Goal: Task Accomplishment & Management: Manage account settings

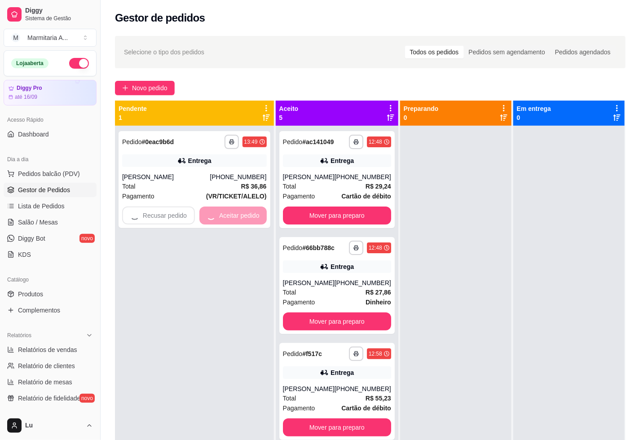
click at [142, 77] on div "**********" at bounding box center [370, 291] width 539 height 521
click at [145, 84] on span "Novo pedido" at bounding box center [149, 88] width 35 height 10
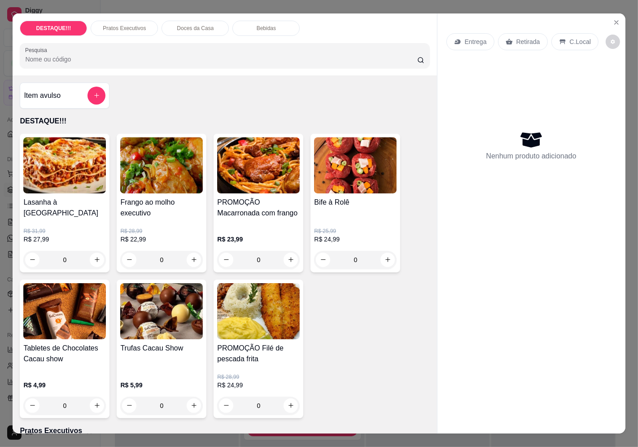
click at [465, 37] on p "Entrega" at bounding box center [476, 41] width 22 height 9
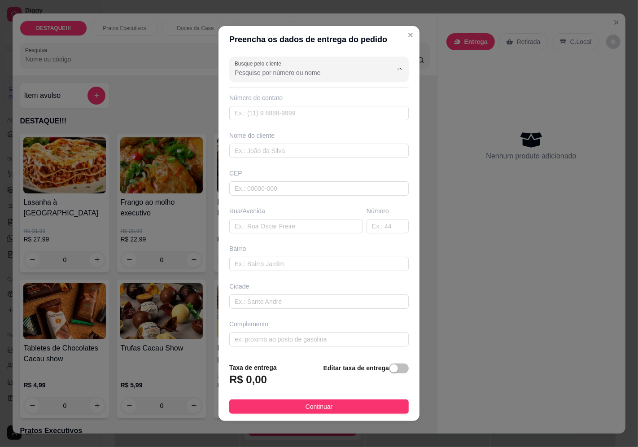
click at [363, 69] on input "Busque pelo cliente" at bounding box center [307, 72] width 144 height 9
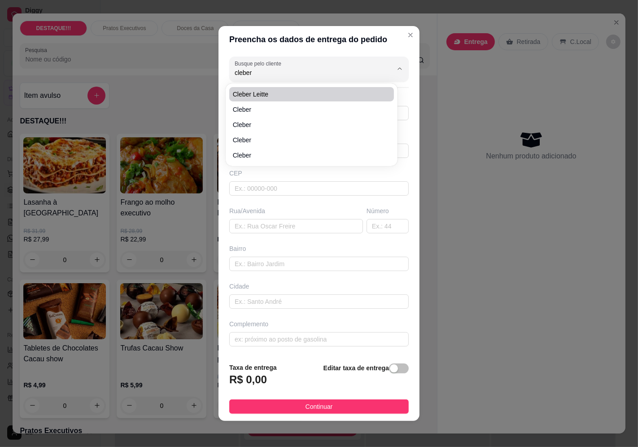
click at [248, 93] on span "Cleber Leitte" at bounding box center [307, 94] width 149 height 9
type input "Cleber Leitte"
type input "11992269521"
type input "Cleber Leitte"
type input "04381000"
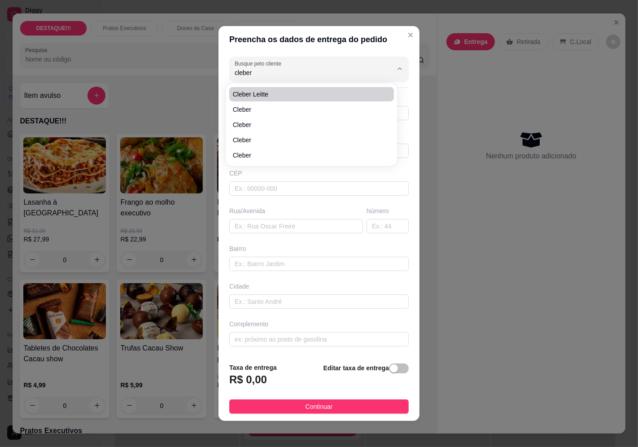
type input "[GEOGRAPHIC_DATA][PERSON_NAME]"
type input "627"
type input "Jabaquara"
type input "[GEOGRAPHIC_DATA]"
type input "Posto Shell"
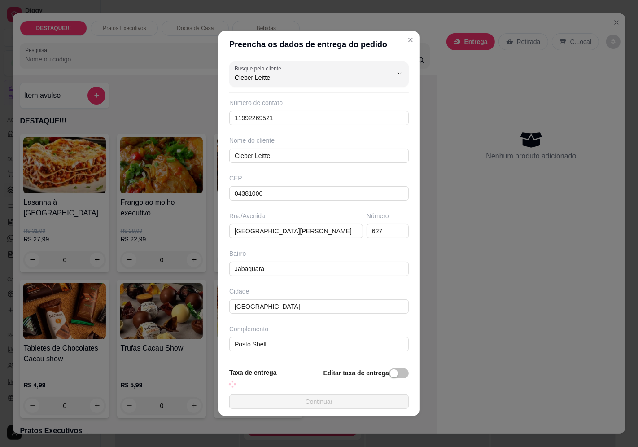
type input "Cleber Leitte"
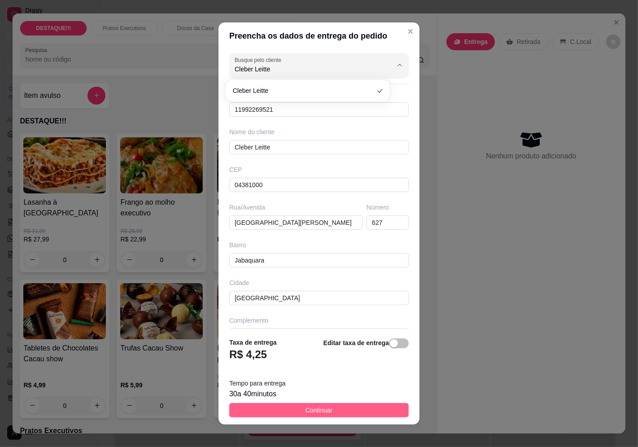
click at [317, 406] on span "Continuar" at bounding box center [319, 410] width 27 height 10
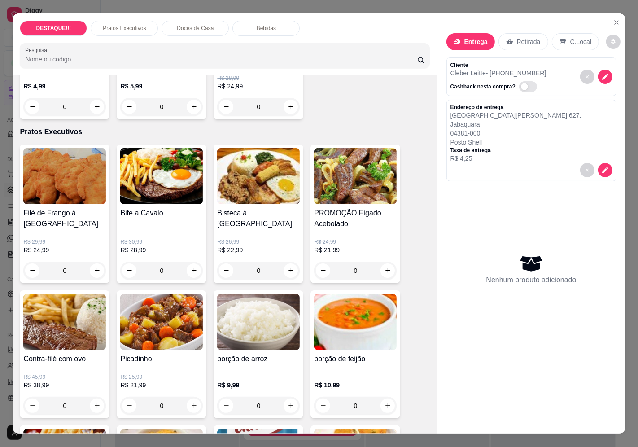
scroll to position [449, 0]
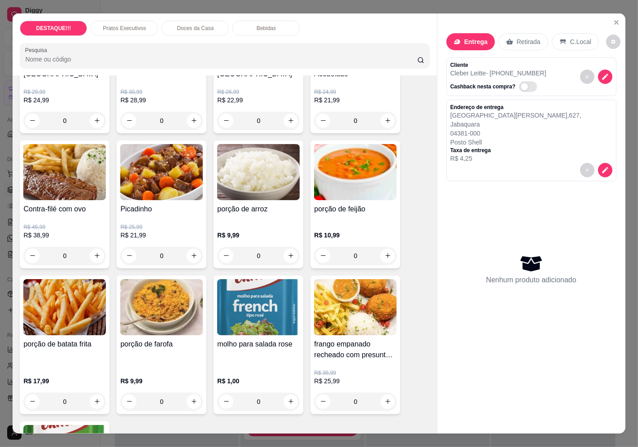
click at [187, 208] on h4 "Picadinho" at bounding box center [161, 209] width 83 height 11
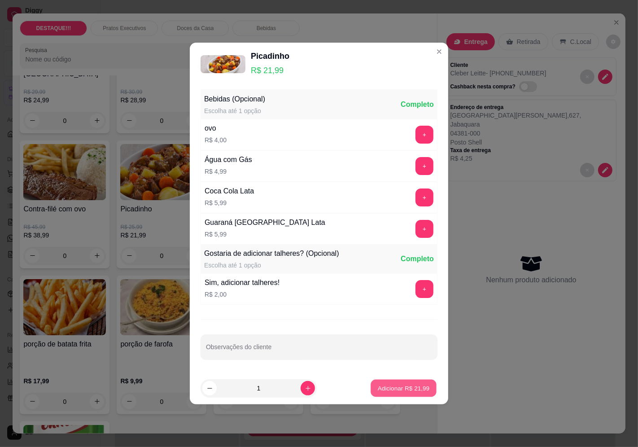
click at [410, 387] on p "Adicionar R$ 21,99" at bounding box center [404, 388] width 52 height 9
type input "1"
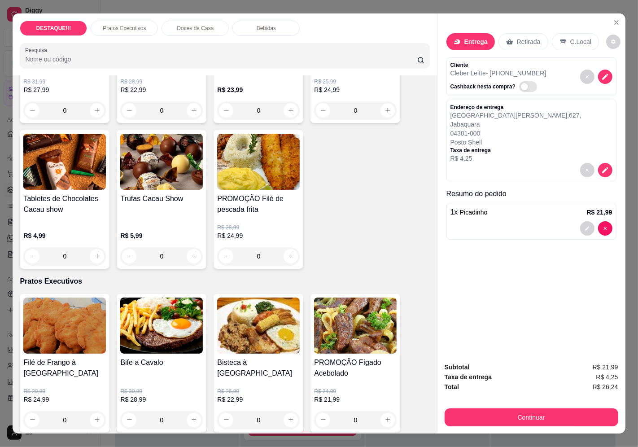
scroll to position [0, 0]
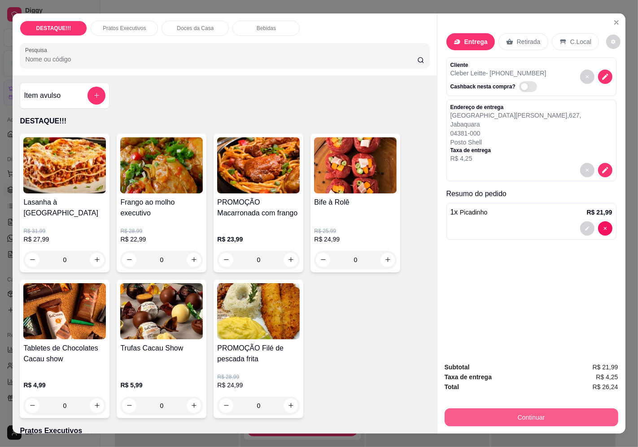
click at [548, 409] on button "Continuar" at bounding box center [532, 418] width 174 height 18
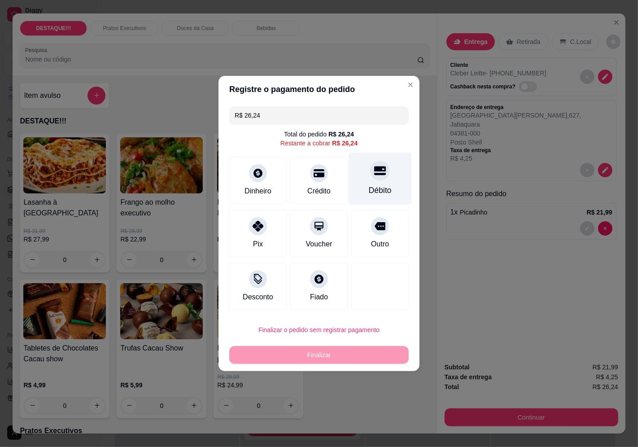
click at [374, 181] on div "Débito" at bounding box center [380, 179] width 63 height 53
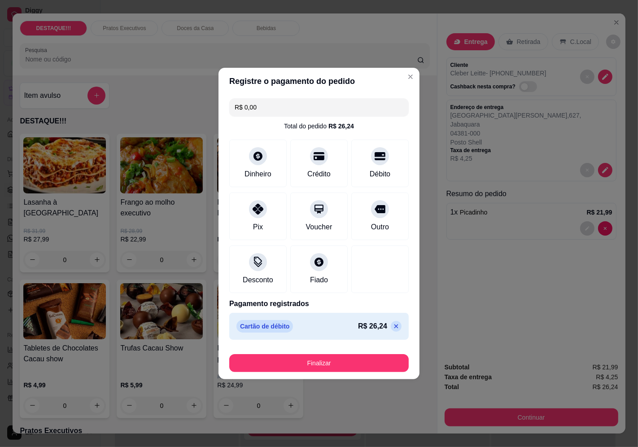
click at [393, 329] on icon at bounding box center [396, 326] width 7 height 7
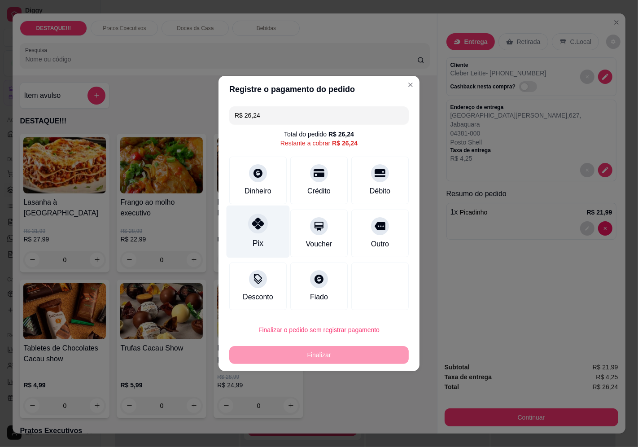
click at [253, 233] on div "Pix" at bounding box center [258, 232] width 63 height 53
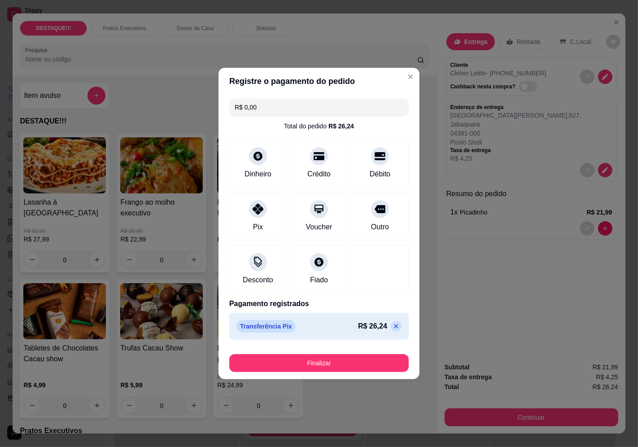
click at [391, 326] on p at bounding box center [396, 326] width 11 height 11
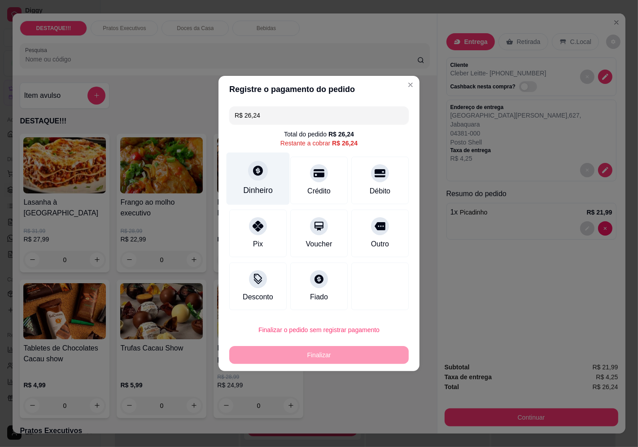
click at [246, 194] on div "Dinheiro" at bounding box center [258, 191] width 30 height 12
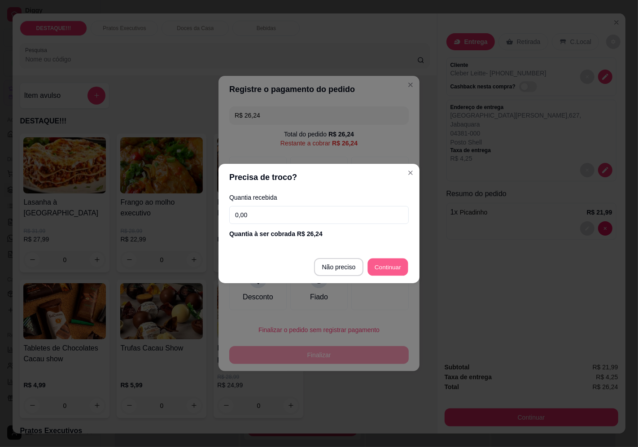
type input "R$ 0,00"
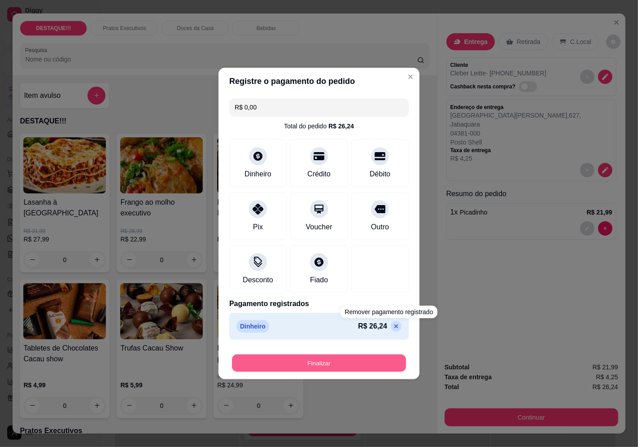
click at [372, 361] on button "Finalizar" at bounding box center [319, 364] width 174 height 18
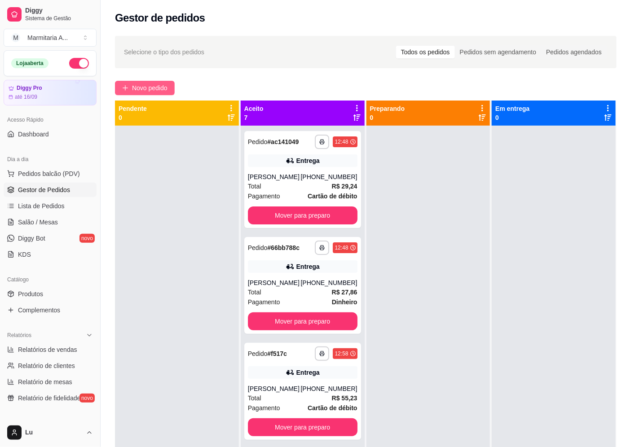
click at [161, 94] on button "Novo pedido" at bounding box center [145, 88] width 60 height 14
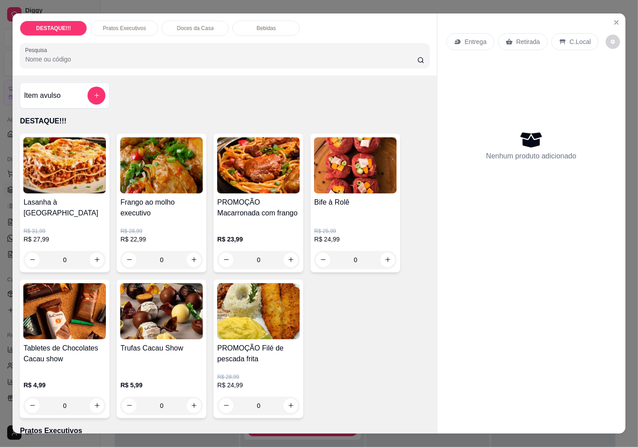
click at [472, 40] on p "Entrega" at bounding box center [476, 41] width 22 height 9
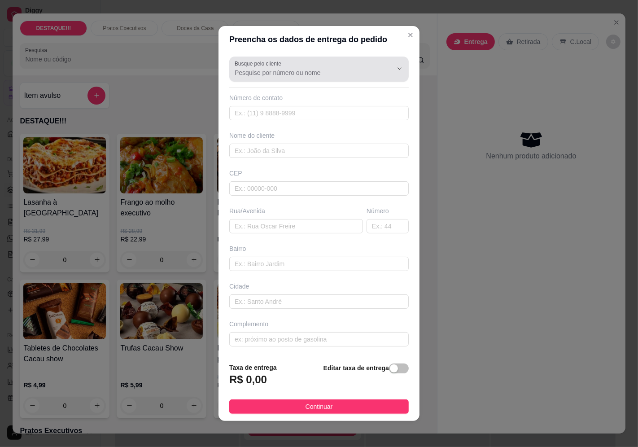
drag, startPoint x: 304, startPoint y: 75, endPoint x: 316, endPoint y: 70, distance: 13.7
click at [305, 75] on input "Busque pelo cliente" at bounding box center [307, 72] width 144 height 9
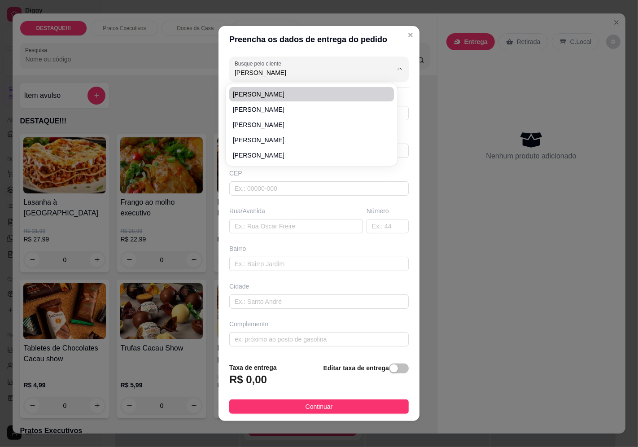
click at [243, 94] on span "[PERSON_NAME]" at bounding box center [307, 94] width 149 height 9
type input "[PERSON_NAME]"
type input "11991340716"
type input "[PERSON_NAME]"
type input "04651000"
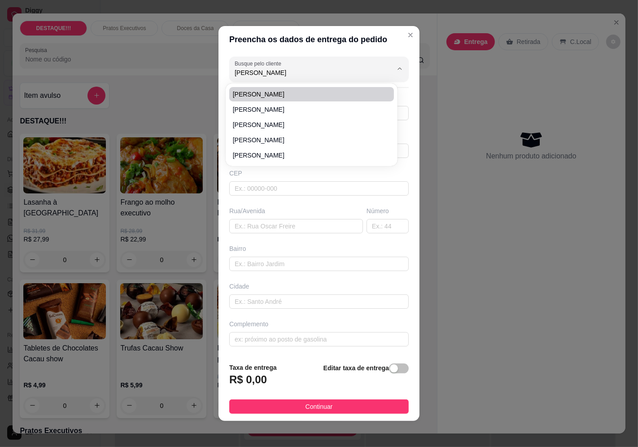
type input "[GEOGRAPHIC_DATA] Júlio César Alfieri"
type input "240"
type input "[GEOGRAPHIC_DATA]"
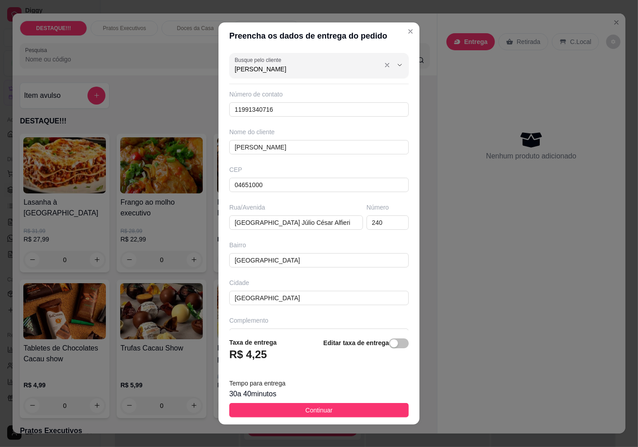
click at [260, 65] on input "[PERSON_NAME]" at bounding box center [307, 69] width 144 height 9
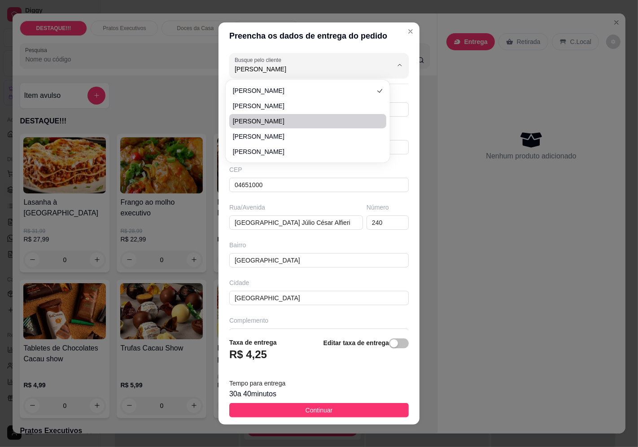
click at [257, 123] on span "[PERSON_NAME]" at bounding box center [303, 121] width 141 height 9
type input "[PERSON_NAME]"
type input "11977226242"
type input "[PERSON_NAME]"
type input "04378100"
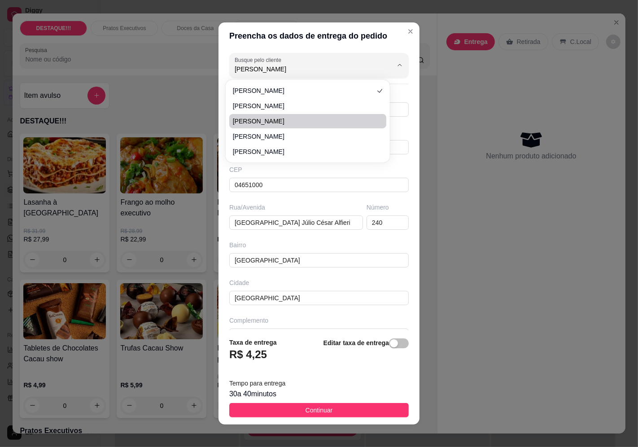
type input "[GEOGRAPHIC_DATA]"
type input "1988"
type input "Vila Mascote"
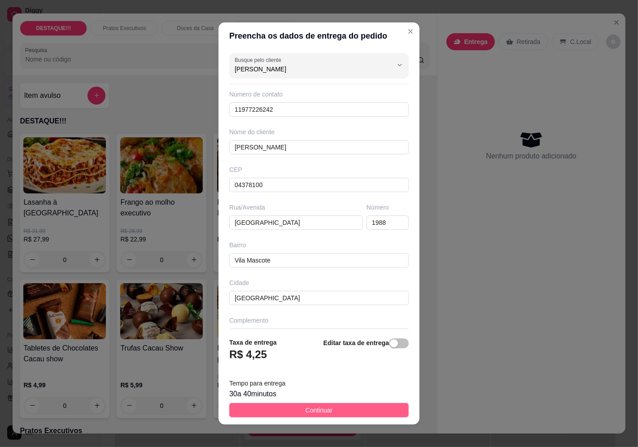
click at [381, 415] on button "Continuar" at bounding box center [319, 410] width 180 height 14
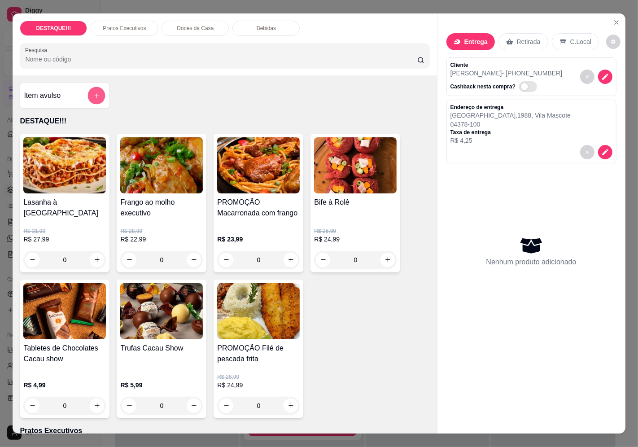
click at [88, 92] on button "add-separate-item" at bounding box center [97, 96] width 18 height 18
click at [93, 92] on icon "add-separate-item" at bounding box center [96, 95] width 7 height 7
click at [99, 93] on button "add-separate-item" at bounding box center [97, 96] width 18 height 18
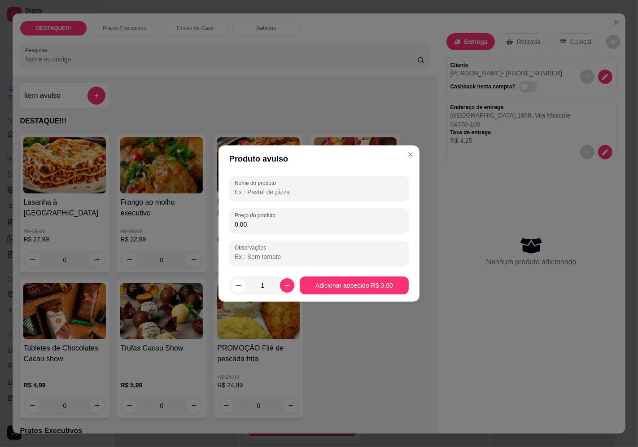
click at [347, 223] on input "0,00" at bounding box center [319, 224] width 169 height 9
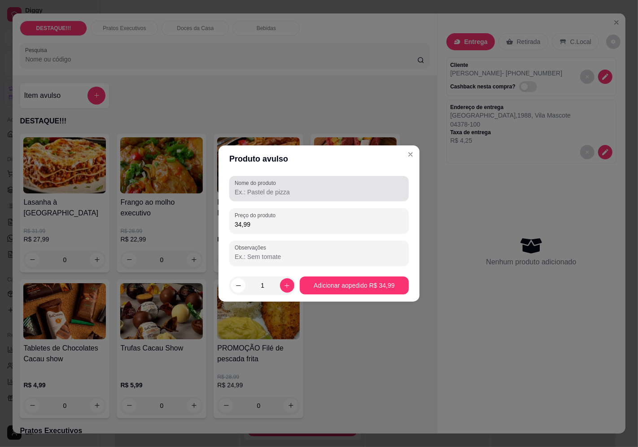
type input "34,99"
click at [319, 185] on div at bounding box center [319, 189] width 169 height 18
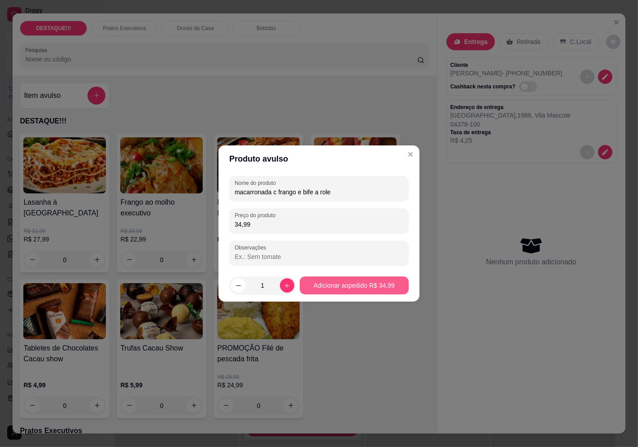
type input "macarronada c frango e bife a role"
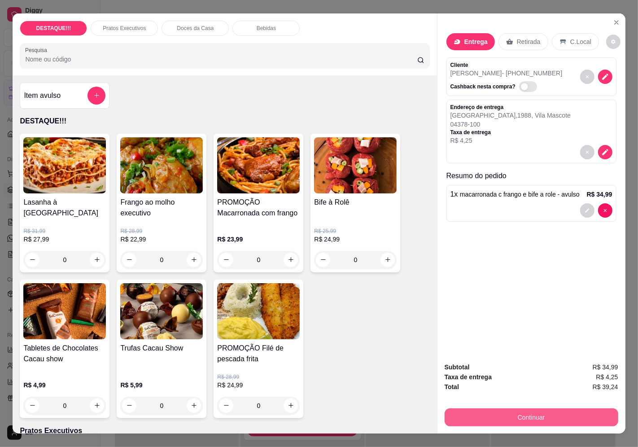
click at [542, 417] on button "Continuar" at bounding box center [532, 418] width 174 height 18
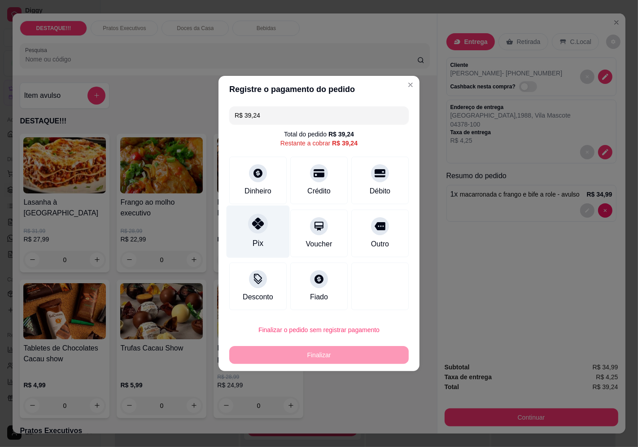
click at [260, 227] on icon at bounding box center [258, 224] width 12 height 12
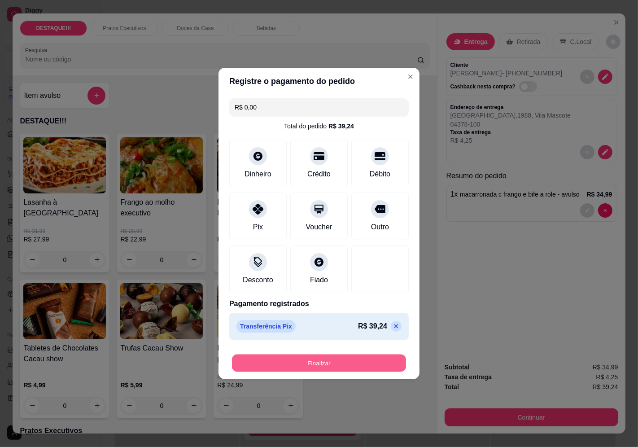
click at [364, 365] on button "Finalizar" at bounding box center [319, 364] width 174 height 18
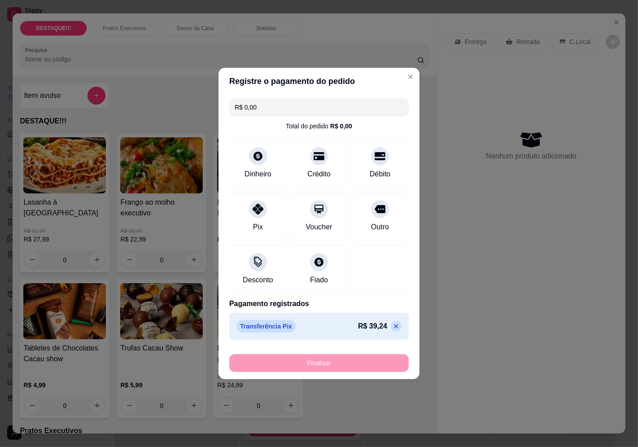
type input "-R$ 39,24"
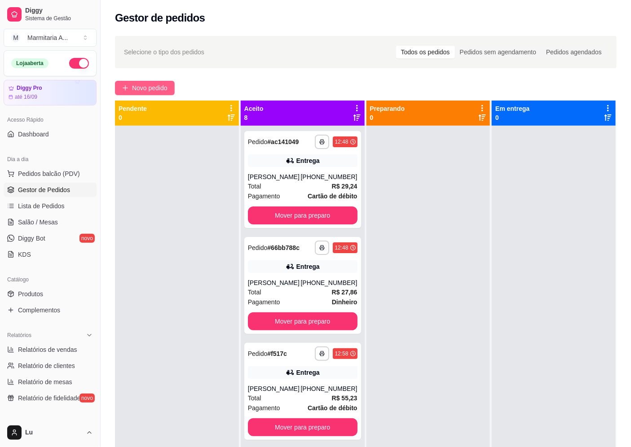
click at [155, 94] on button "Novo pedido" at bounding box center [145, 88] width 60 height 14
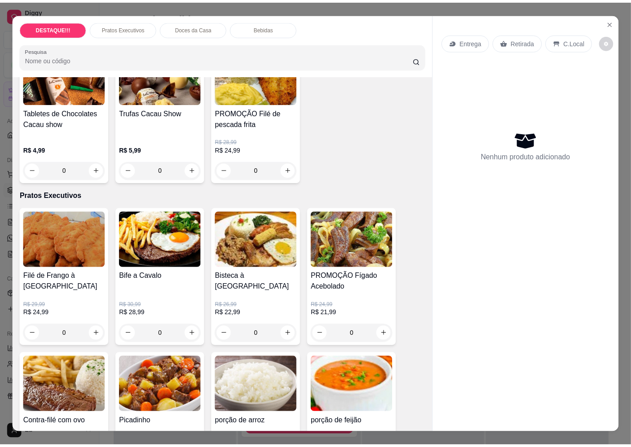
scroll to position [299, 0]
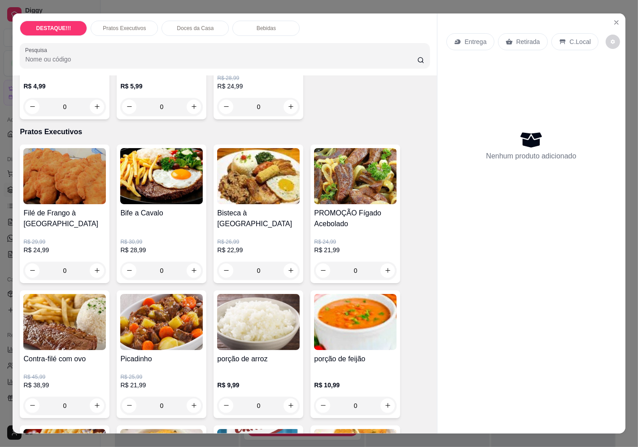
click at [43, 200] on img at bounding box center [64, 176] width 83 height 56
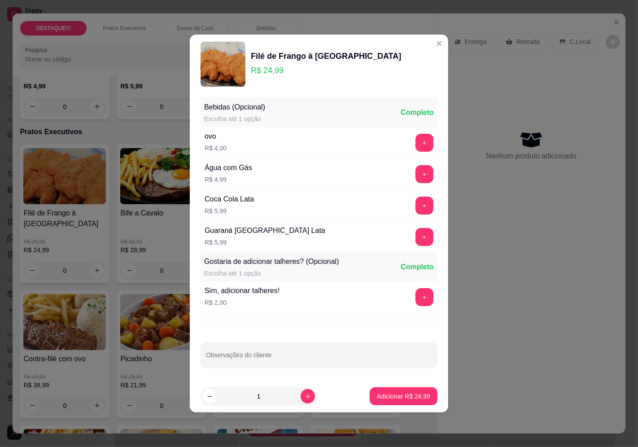
click at [376, 387] on footer "1 Adicionar R$ 24,99" at bounding box center [319, 396] width 259 height 32
click at [394, 401] on p "Adicionar R$ 24,99" at bounding box center [403, 396] width 53 height 9
type input "1"
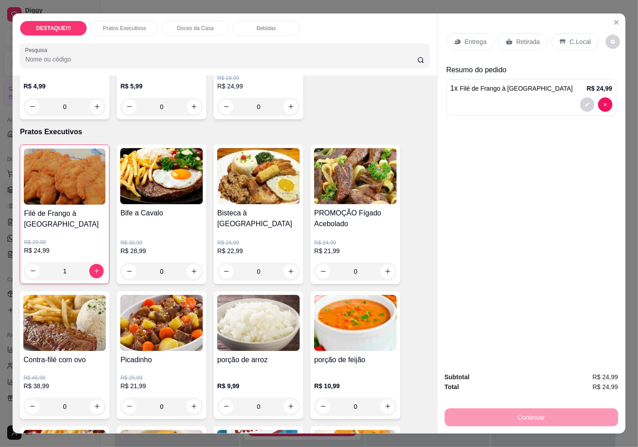
click at [533, 37] on p "Retirada" at bounding box center [529, 41] width 24 height 9
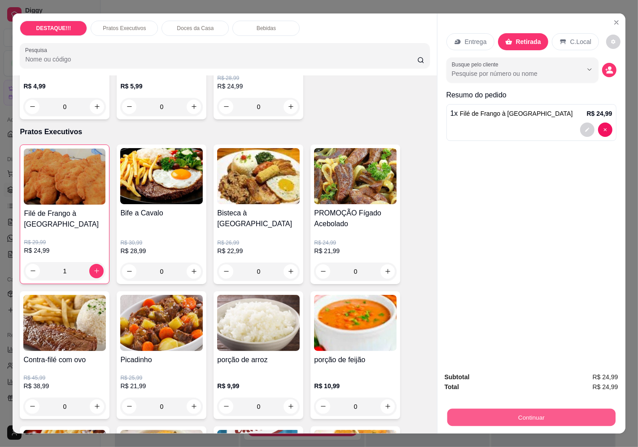
click at [566, 416] on button "Continuar" at bounding box center [531, 418] width 168 height 18
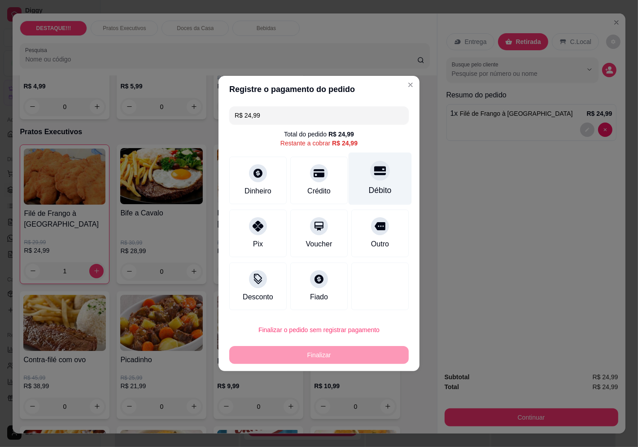
click at [384, 177] on div "Débito" at bounding box center [380, 179] width 63 height 53
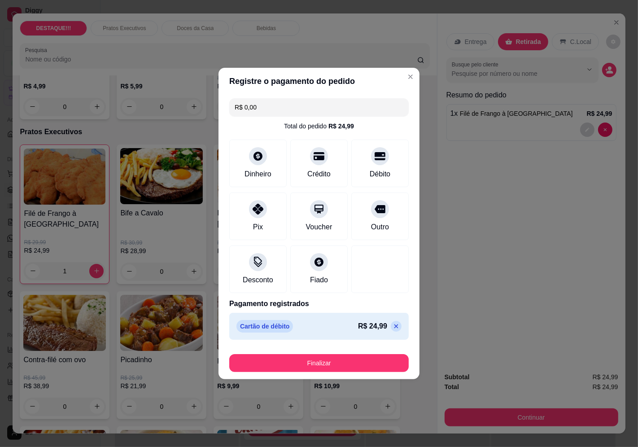
click at [391, 321] on p at bounding box center [396, 326] width 11 height 11
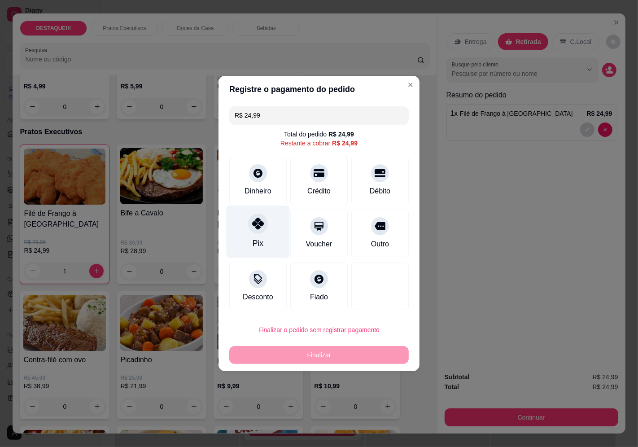
click at [262, 229] on icon at bounding box center [258, 224] width 12 height 12
type input "R$ 0,00"
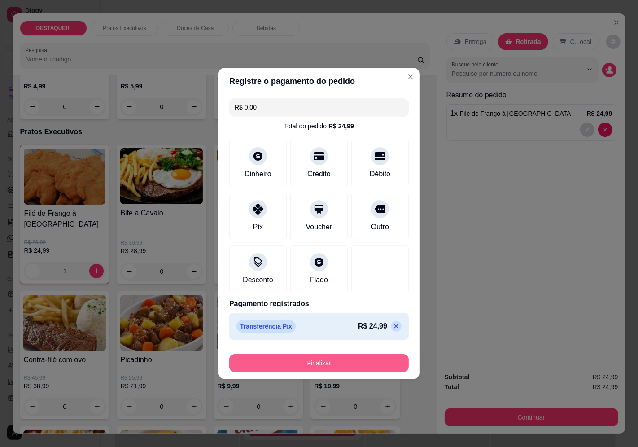
click at [335, 358] on button "Finalizar" at bounding box center [319, 363] width 180 height 18
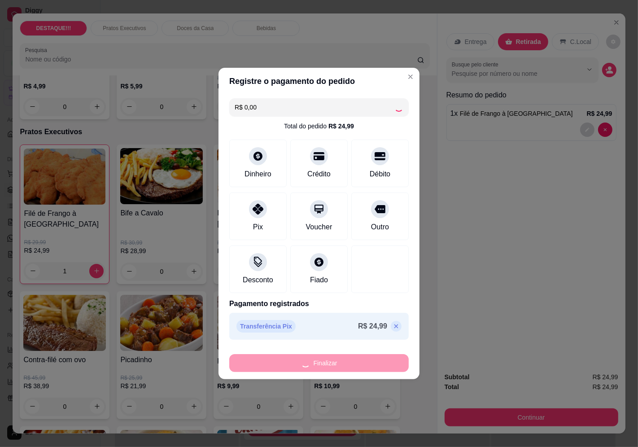
type input "0"
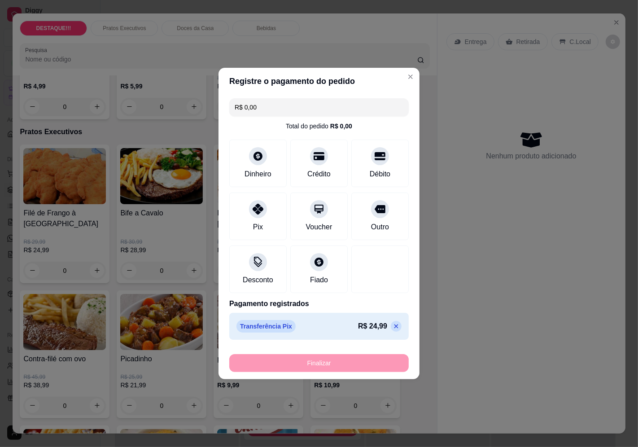
type input "-R$ 24,99"
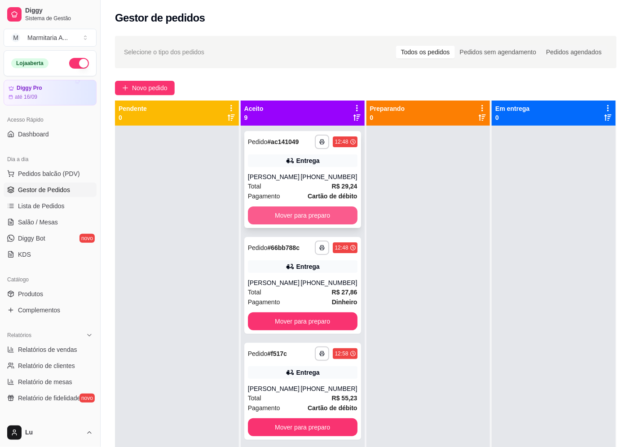
click at [335, 207] on button "Mover para preparo" at bounding box center [303, 216] width 110 height 18
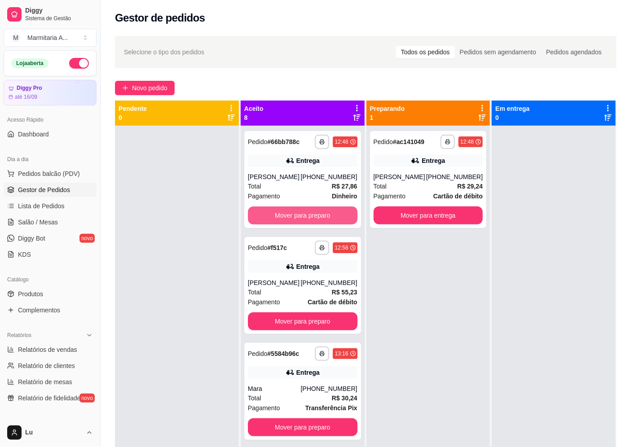
click at [335, 207] on button "Mover para preparo" at bounding box center [303, 216] width 110 height 18
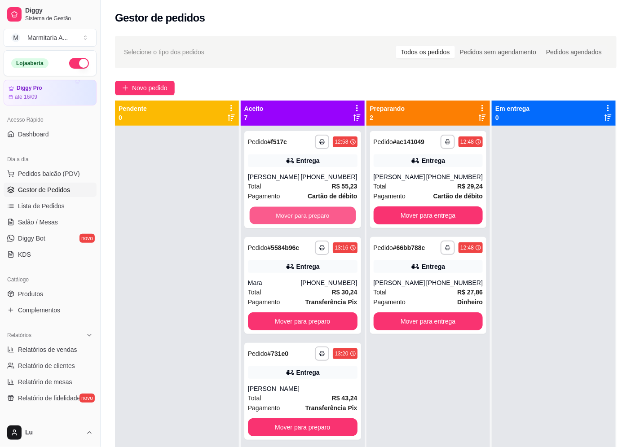
click at [335, 207] on button "Mover para preparo" at bounding box center [302, 216] width 106 height 18
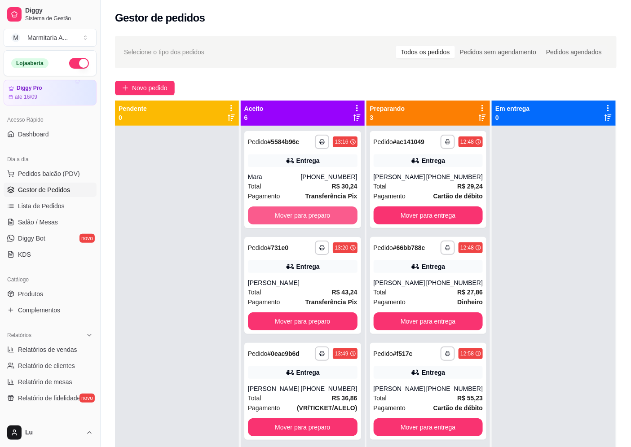
click at [335, 207] on button "Mover para preparo" at bounding box center [303, 216] width 110 height 18
click at [331, 214] on button "Mover para preparo" at bounding box center [303, 216] width 110 height 18
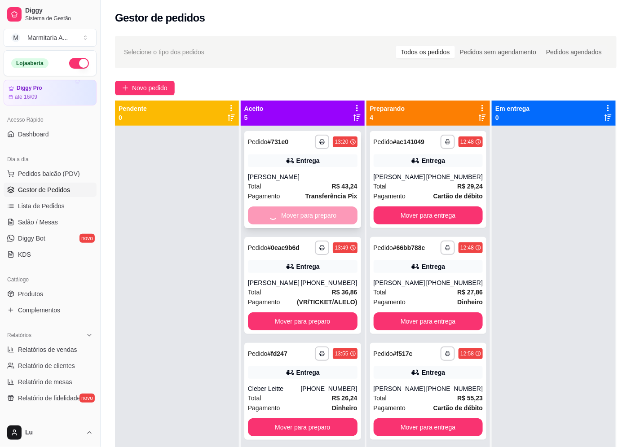
click at [331, 215] on div "Mover para preparo" at bounding box center [303, 216] width 110 height 18
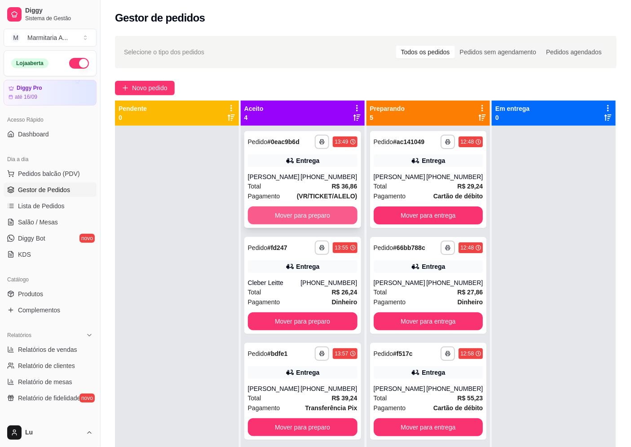
click at [342, 213] on button "Mover para preparo" at bounding box center [303, 216] width 110 height 18
click at [342, 213] on button "Mover para preparo" at bounding box center [302, 216] width 106 height 18
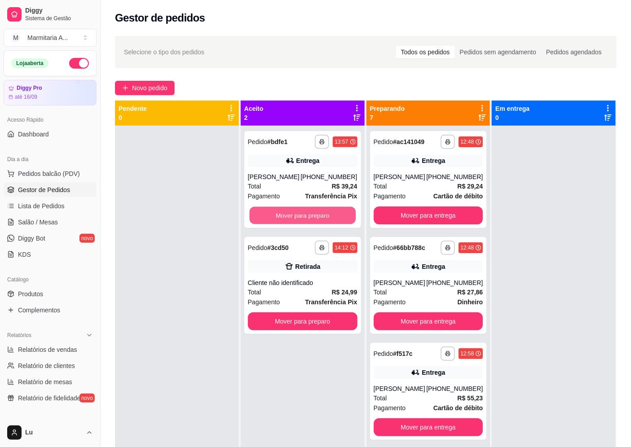
click at [342, 213] on button "Mover para preparo" at bounding box center [302, 216] width 106 height 18
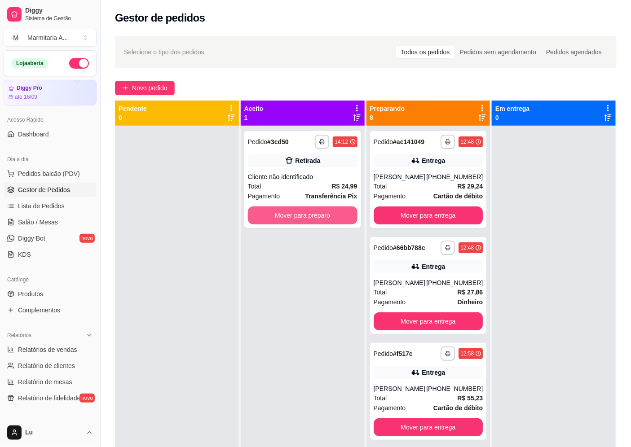
click at [342, 213] on button "Mover para preparo" at bounding box center [303, 216] width 110 height 18
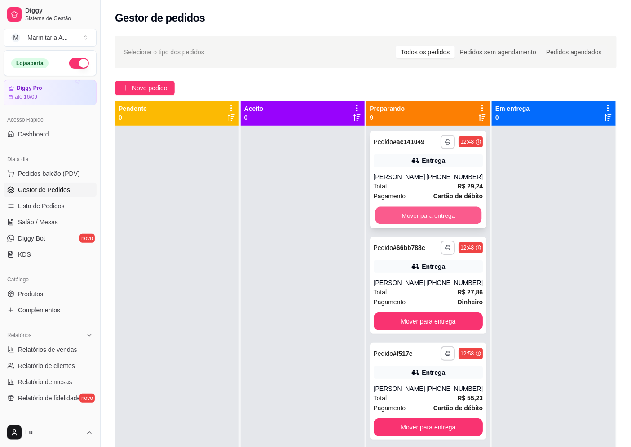
click at [441, 209] on button "Mover para entrega" at bounding box center [428, 216] width 106 height 18
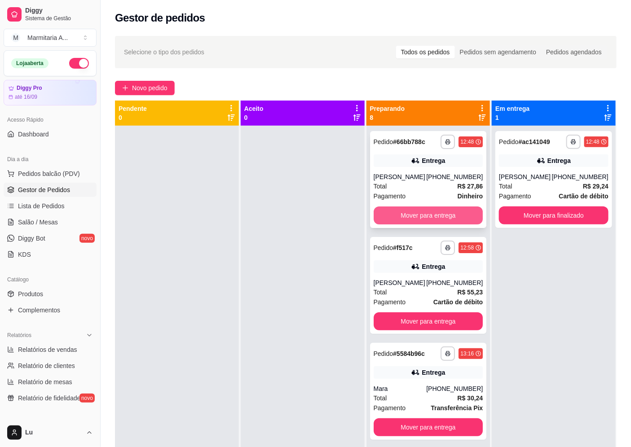
click at [441, 211] on button "Mover para entrega" at bounding box center [429, 216] width 110 height 18
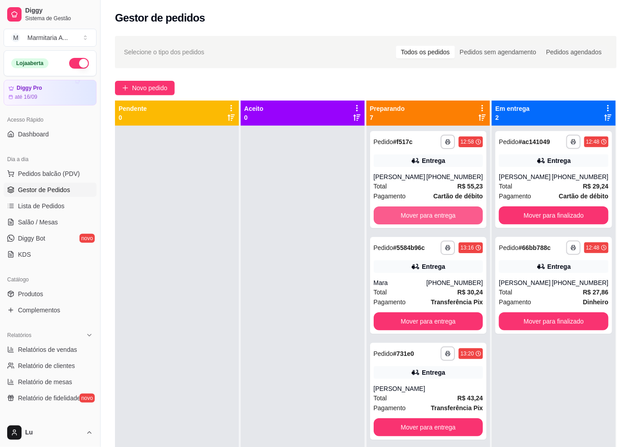
click at [441, 211] on button "Mover para entrega" at bounding box center [429, 216] width 110 height 18
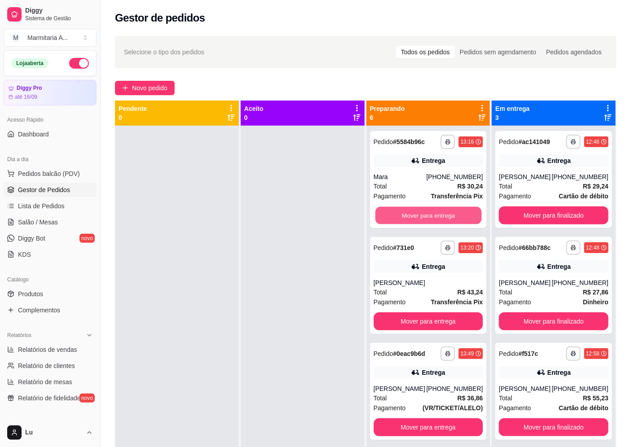
click at [441, 211] on button "Mover para entrega" at bounding box center [428, 216] width 106 height 18
click at [441, 211] on button "Mover para entrega" at bounding box center [429, 216] width 110 height 18
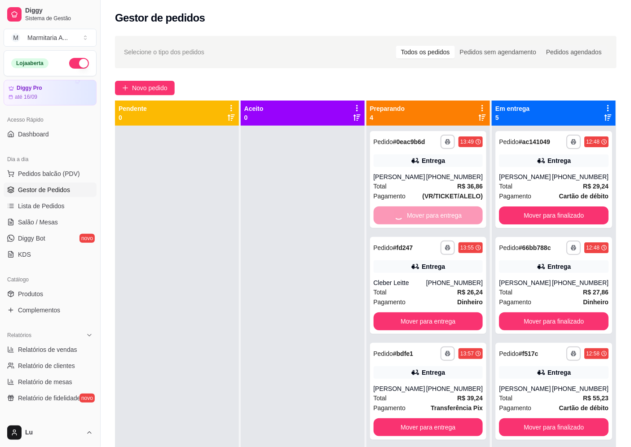
click at [441, 313] on button "Mover para entrega" at bounding box center [429, 322] width 110 height 18
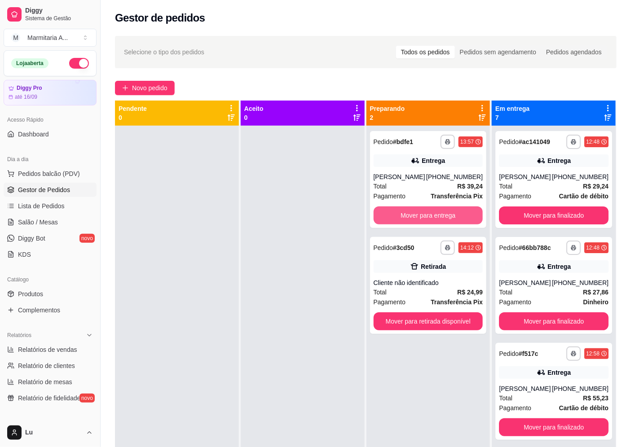
click at [441, 211] on button "Mover para entrega" at bounding box center [429, 216] width 110 height 18
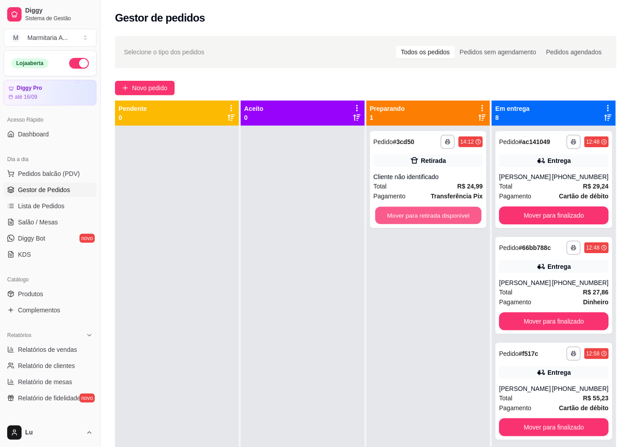
click at [441, 211] on button "Mover para retirada disponível" at bounding box center [428, 216] width 106 height 18
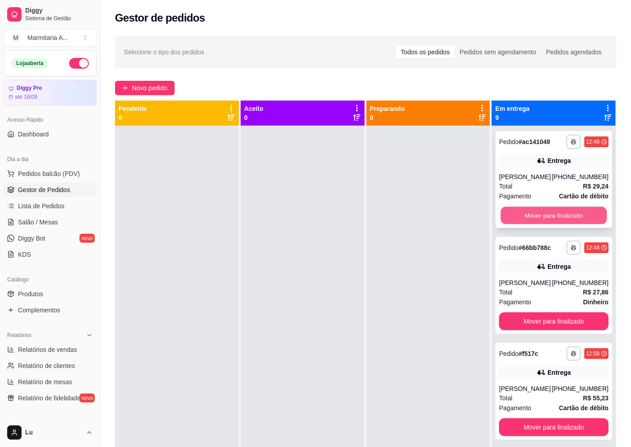
click at [550, 214] on button "Mover para finalizado" at bounding box center [554, 216] width 106 height 18
click at [550, 214] on button "Mover para finalizado" at bounding box center [554, 216] width 110 height 18
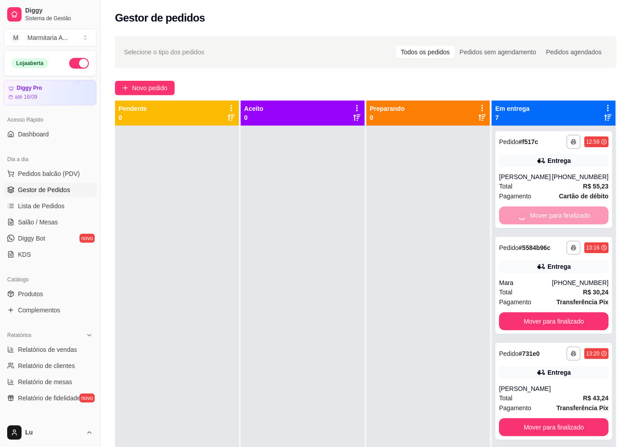
click at [550, 313] on button "Mover para finalizado" at bounding box center [554, 322] width 110 height 18
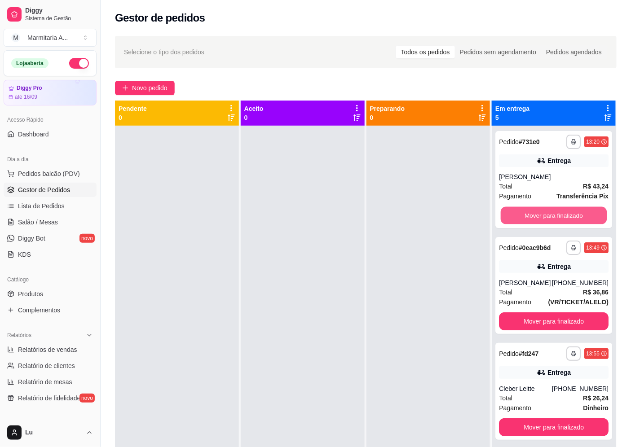
click at [550, 214] on button "Mover para finalizado" at bounding box center [554, 216] width 106 height 18
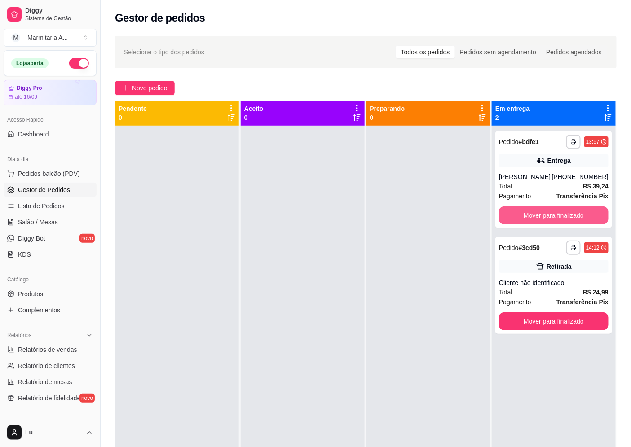
click at [550, 214] on button "Mover para finalizado" at bounding box center [554, 216] width 110 height 18
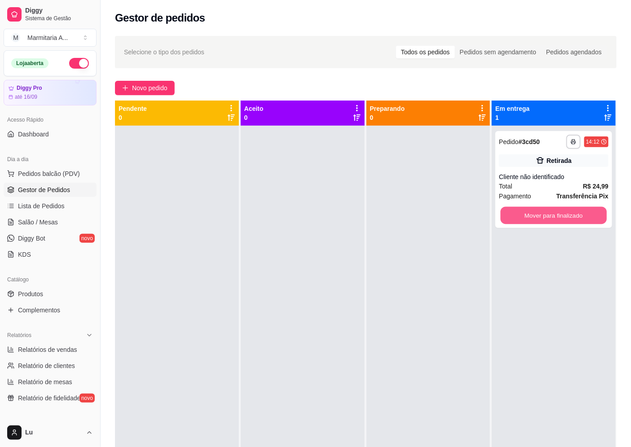
click at [550, 214] on button "Mover para finalizado" at bounding box center [554, 216] width 106 height 18
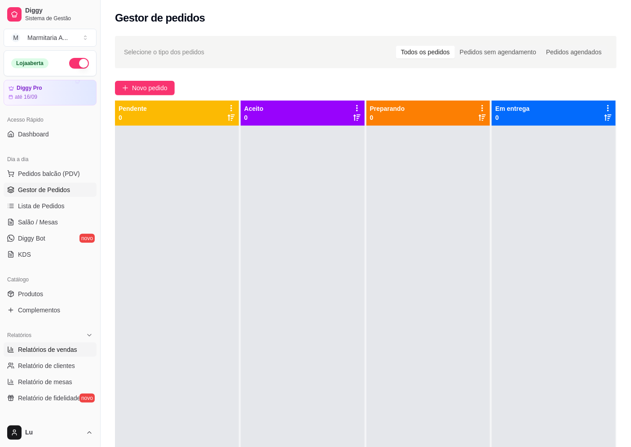
click at [73, 343] on link "Relatórios de vendas" at bounding box center [50, 350] width 93 height 14
select select "ALL"
select select "0"
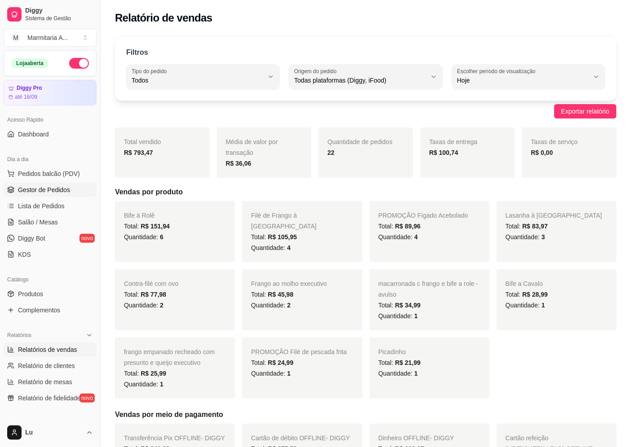
click at [64, 192] on span "Gestor de Pedidos" at bounding box center [44, 189] width 52 height 9
